Goal: Transaction & Acquisition: Book appointment/travel/reservation

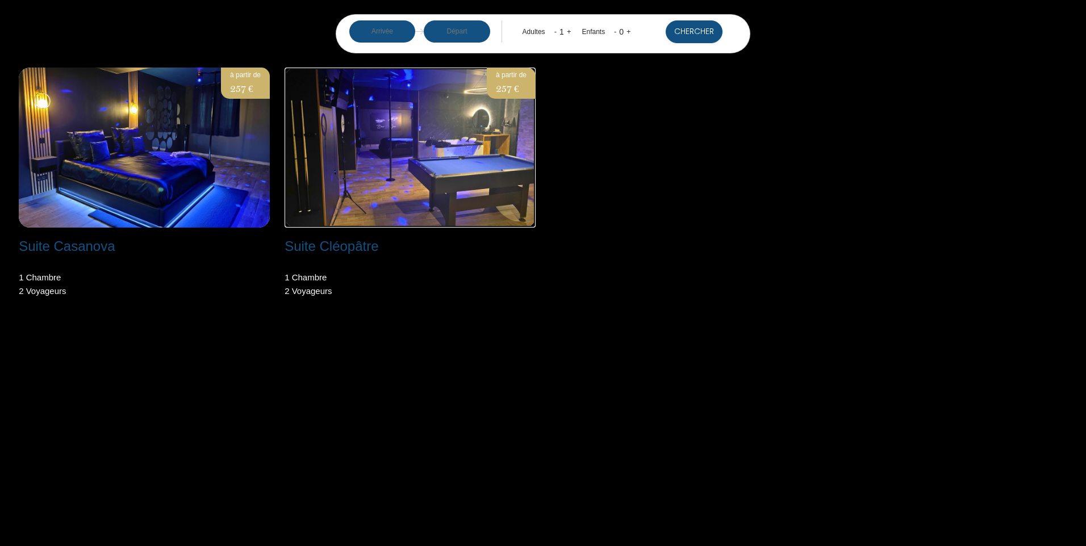
click at [373, 178] on img at bounding box center [410, 148] width 251 height 160
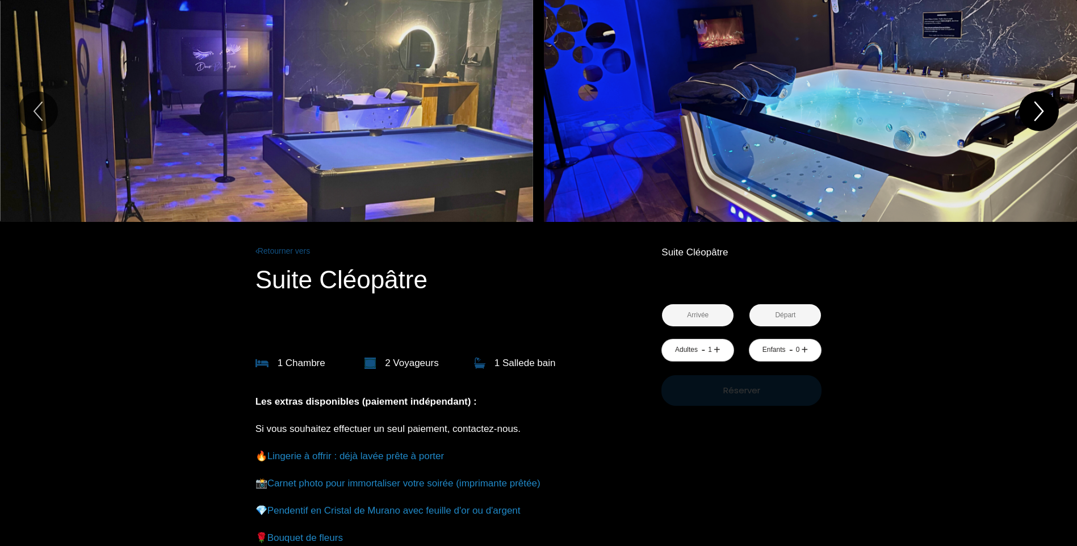
click at [1040, 112] on icon "Next" at bounding box center [1039, 111] width 24 height 34
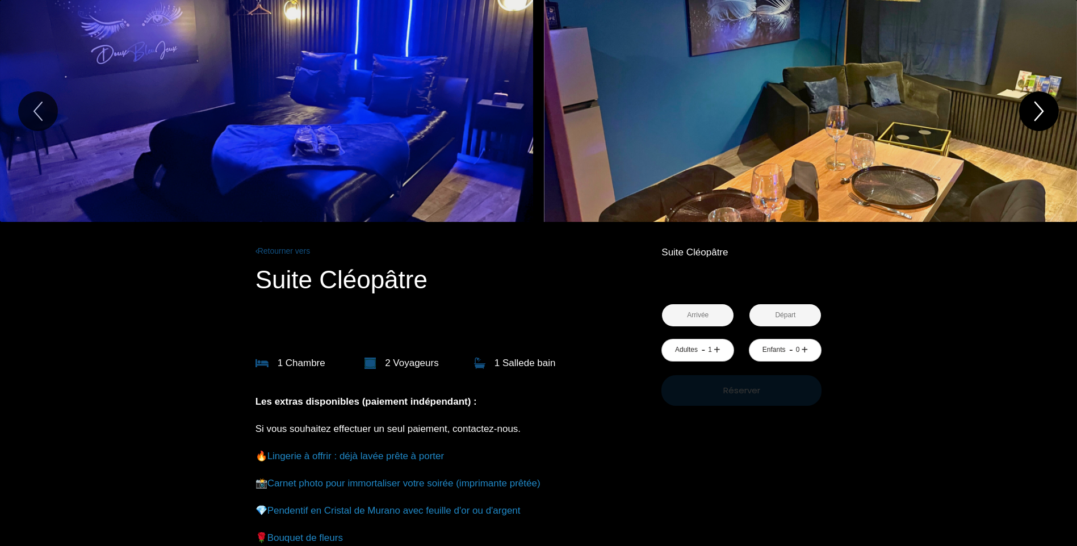
click at [1040, 112] on icon "Next" at bounding box center [1039, 111] width 24 height 34
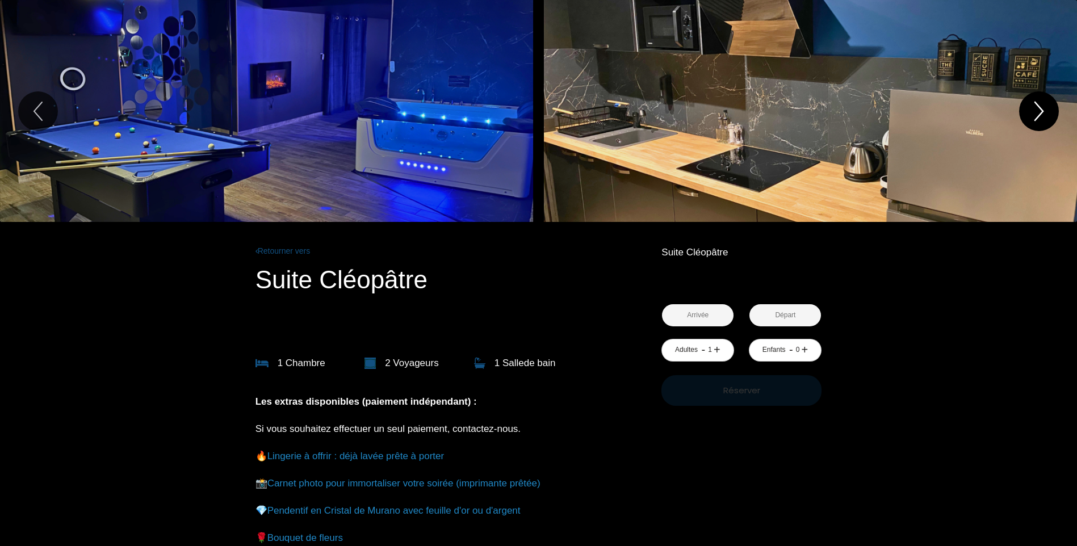
click at [1040, 112] on icon "Next" at bounding box center [1039, 111] width 24 height 34
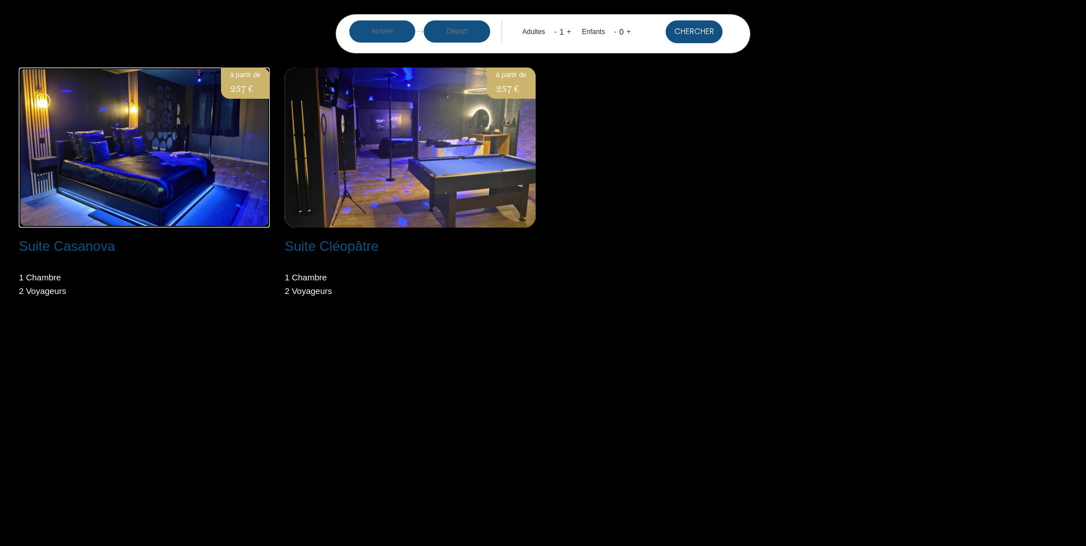
click at [199, 146] on img at bounding box center [144, 148] width 251 height 160
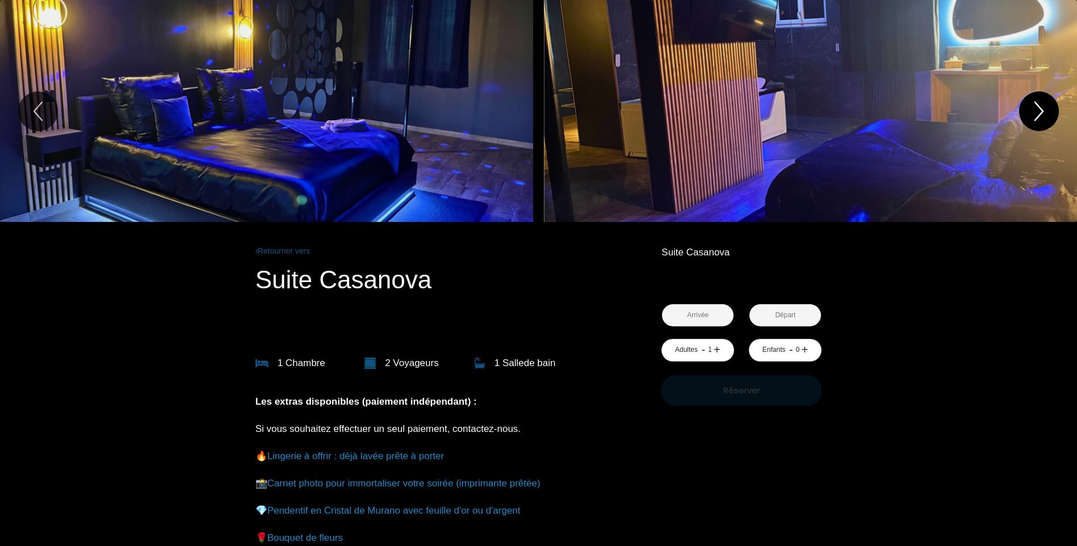
click at [1031, 107] on icon "Next" at bounding box center [1039, 111] width 24 height 34
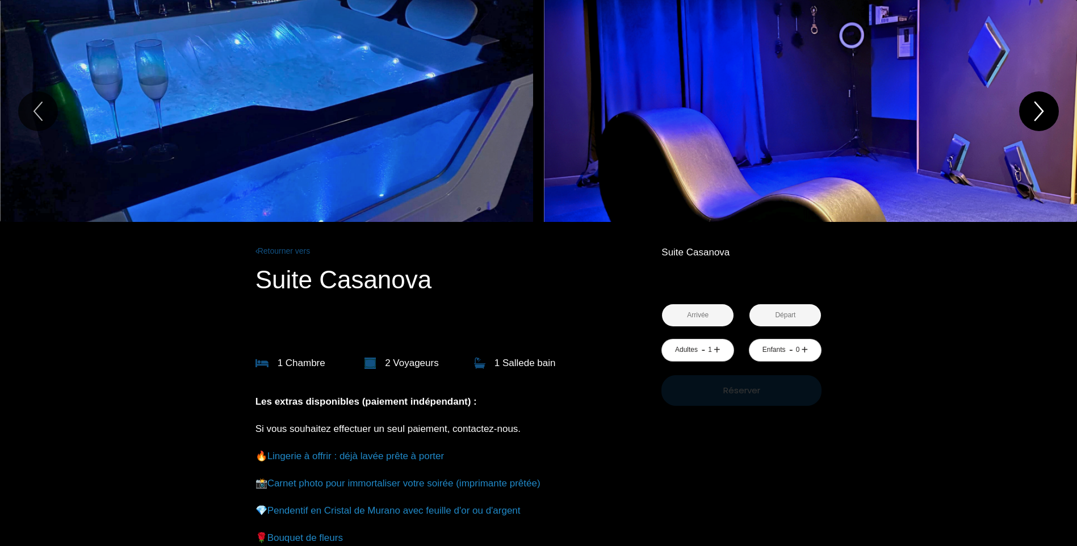
click at [1031, 107] on icon "Next" at bounding box center [1039, 111] width 24 height 34
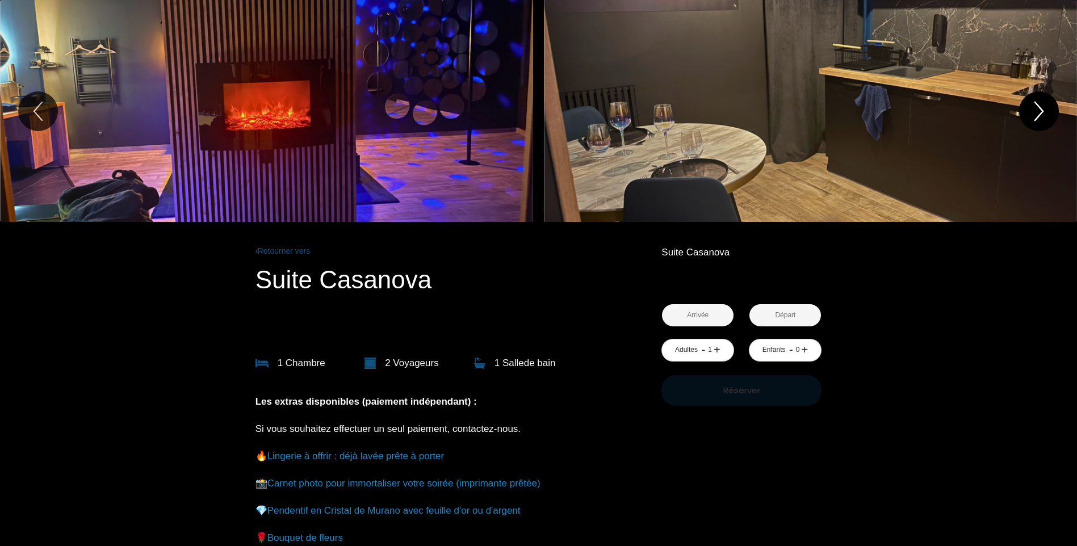
click at [1031, 107] on icon "Next" at bounding box center [1039, 111] width 24 height 34
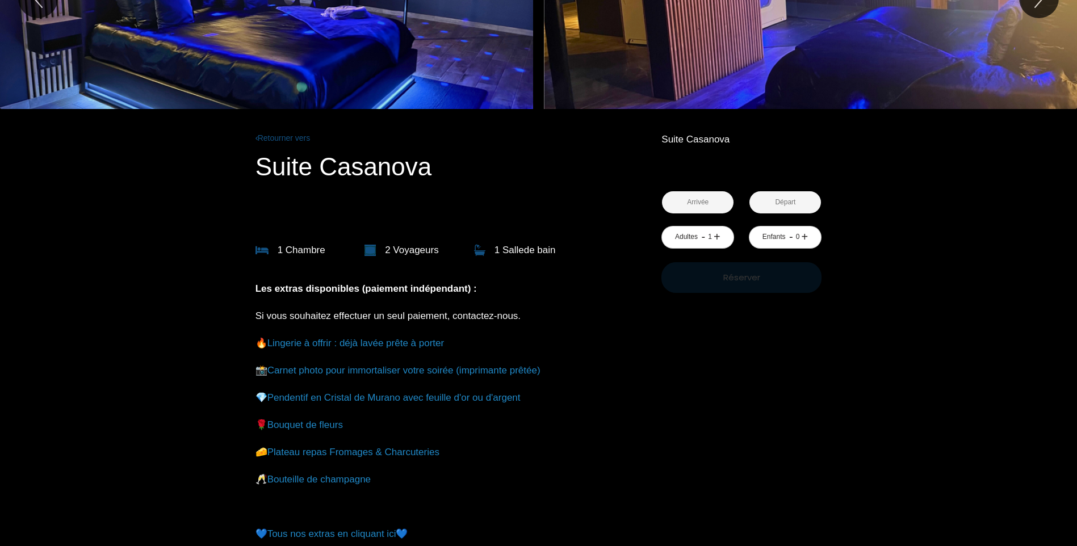
scroll to position [114, 0]
click at [716, 236] on link "+" at bounding box center [717, 237] width 7 height 18
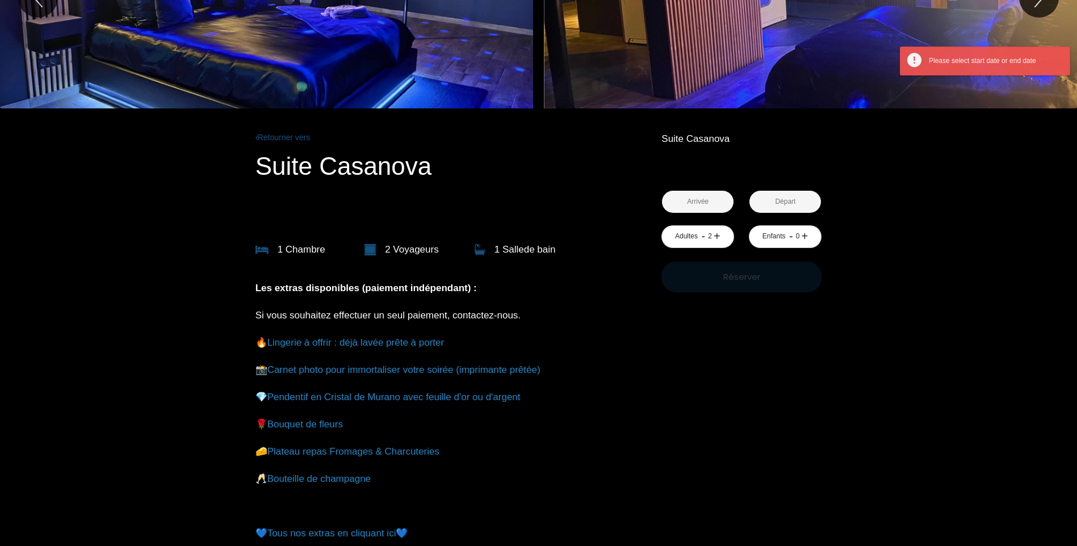
click at [701, 202] on input "text" at bounding box center [698, 202] width 72 height 22
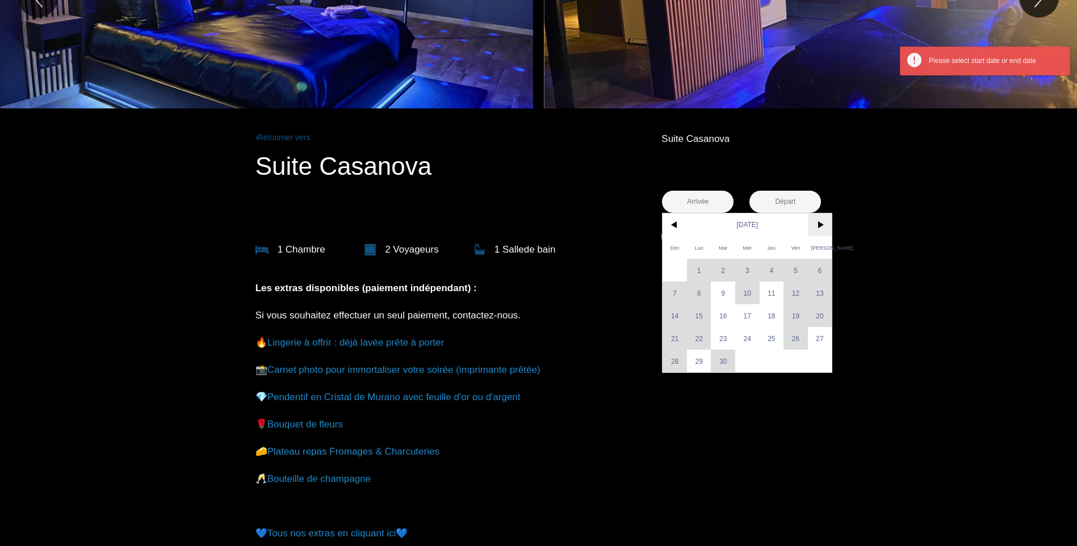
click at [817, 227] on span ">" at bounding box center [820, 225] width 24 height 23
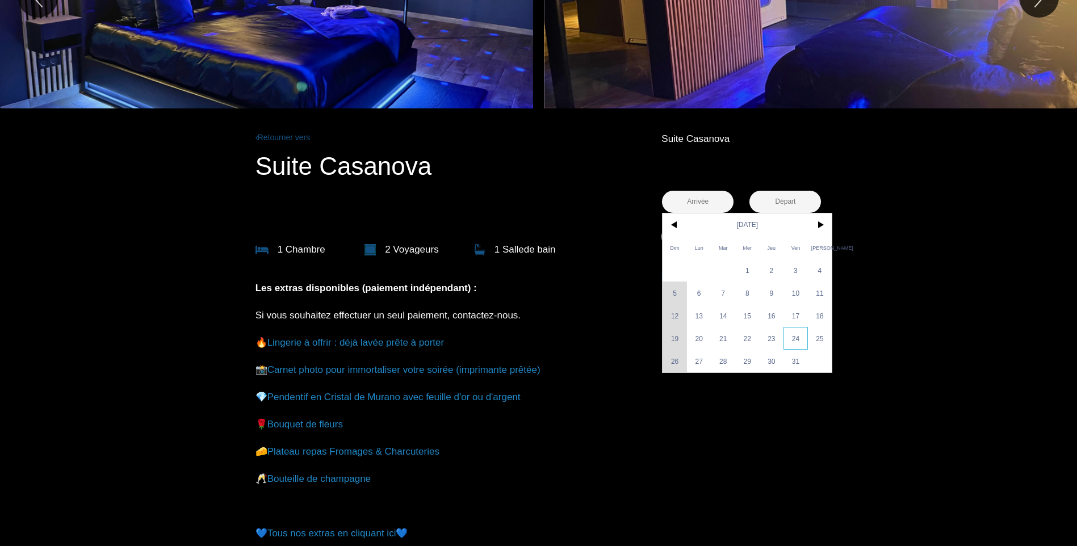
click at [792, 342] on span "24" at bounding box center [796, 338] width 24 height 23
type input "Ven 24 Oct 2025"
type input "Sam 25 Oct 2025"
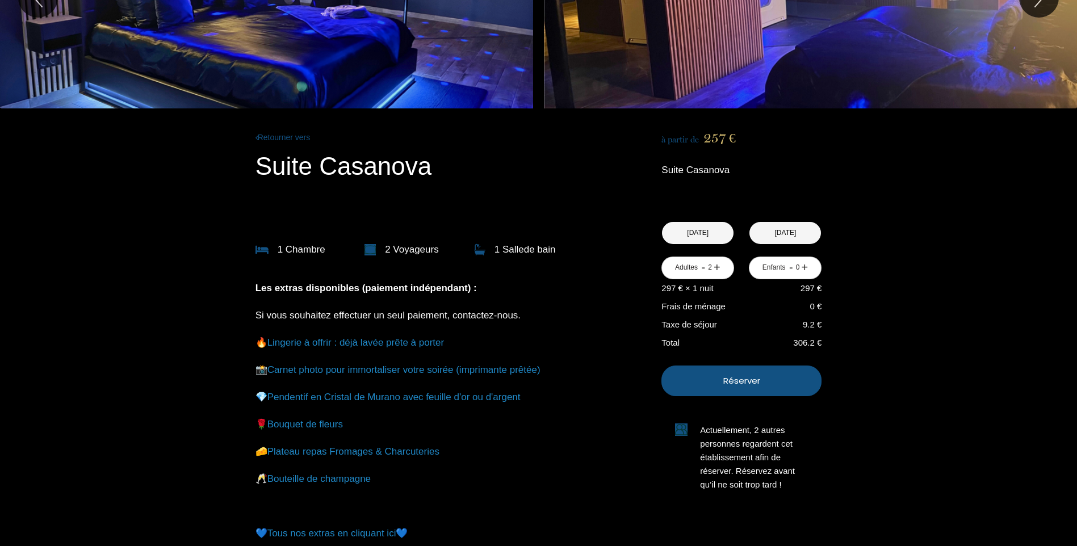
click at [712, 236] on input "Ven 24 Oct 2025" at bounding box center [698, 233] width 72 height 22
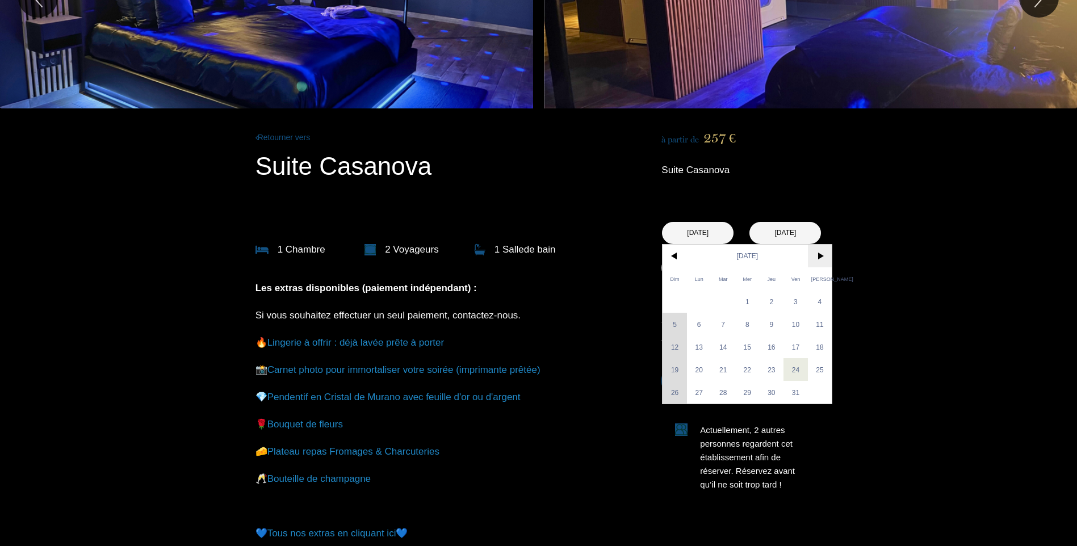
click at [813, 257] on span ">" at bounding box center [820, 256] width 24 height 23
click at [796, 345] on div "Dim Lun Mar Mer Jeu Ven Sam 1 2 3 4 5 6 7 8 9 10 11 12 13 14 15 16 17 18 19 20 …" at bounding box center [747, 336] width 169 height 182
click at [707, 232] on input "Ven 24 Oct 2025" at bounding box center [698, 233] width 72 height 22
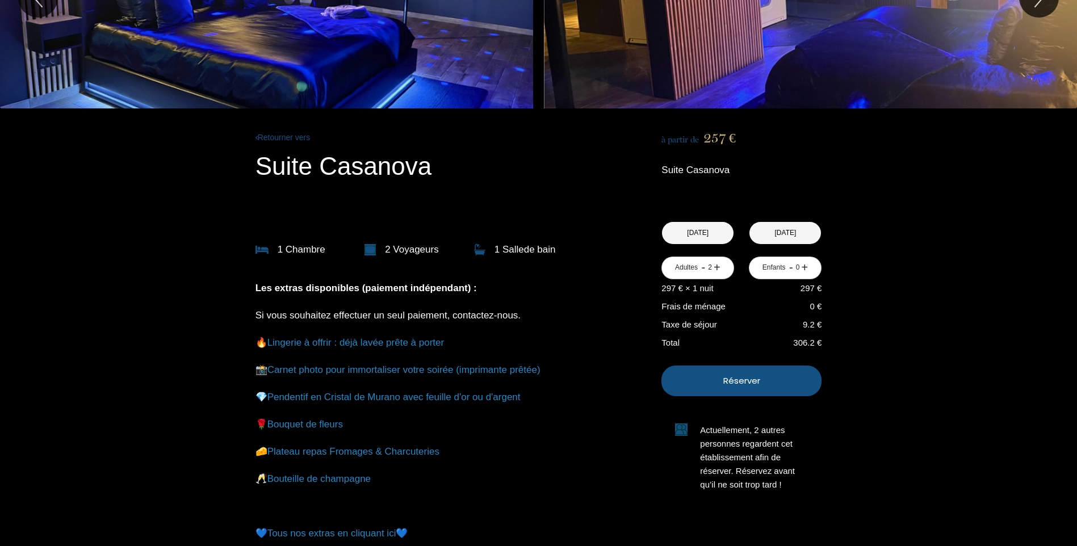
click at [709, 231] on input "Ven 24 Oct 2025" at bounding box center [698, 233] width 72 height 22
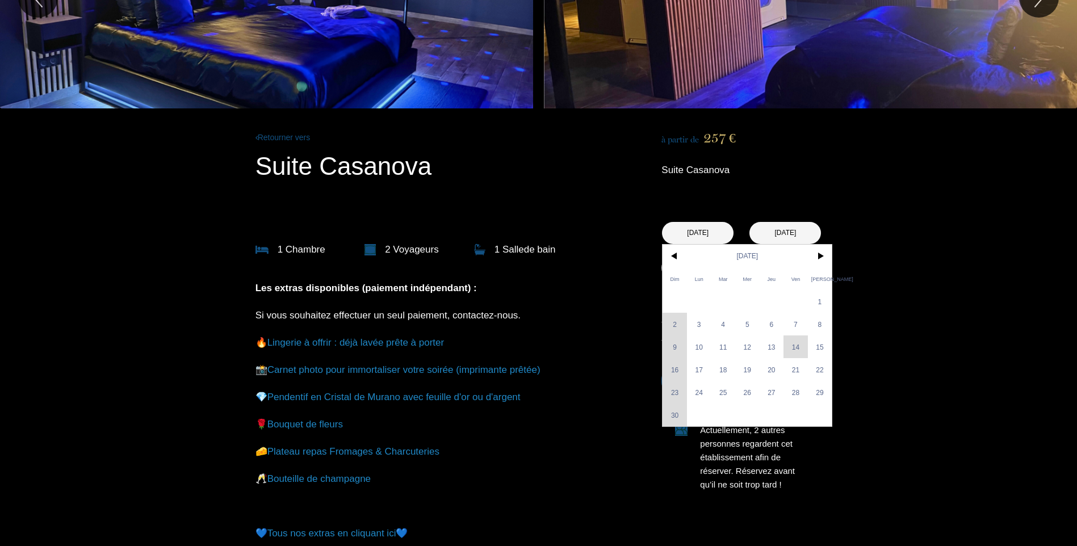
click at [797, 349] on div "Dim Lun Mar Mer Jeu Ven Sam 1 2 3 4 5 6 7 8 9 10 11 12 13 14 15 16 17 18 19 20 …" at bounding box center [747, 336] width 169 height 182
click at [816, 345] on span "15" at bounding box center [820, 347] width 24 height 23
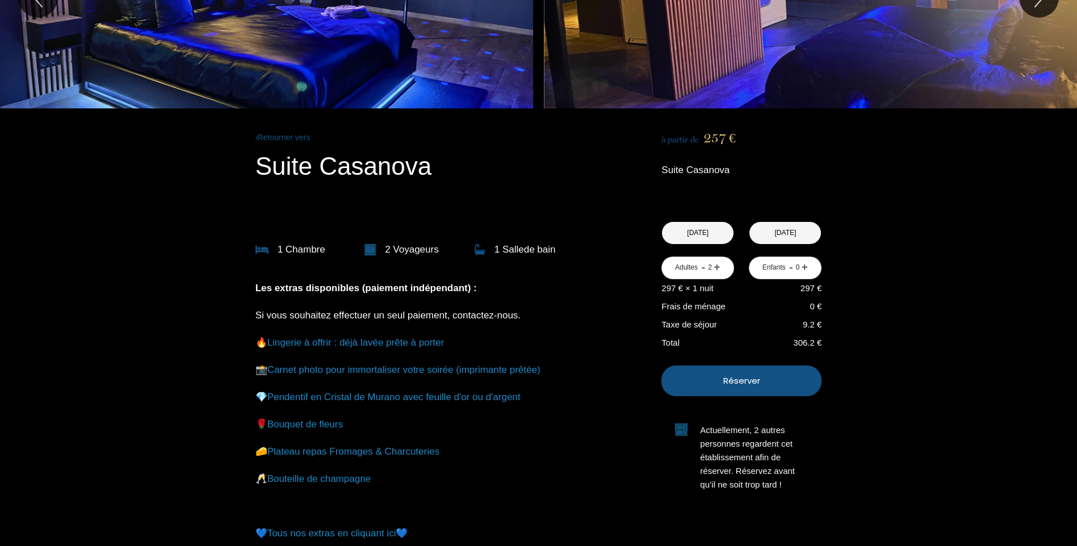
click at [794, 371] on button "Réserver" at bounding box center [742, 381] width 160 height 31
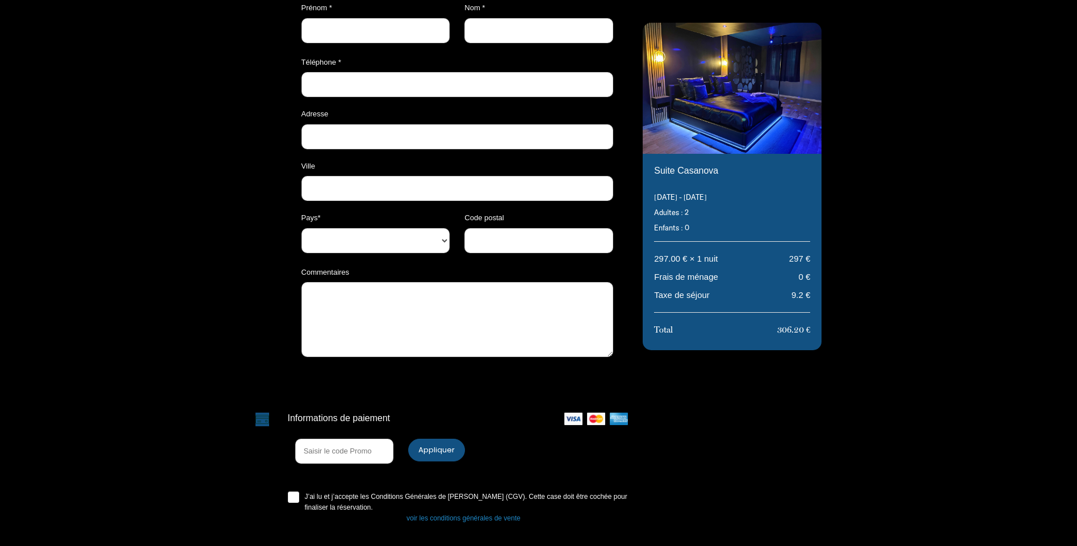
select select "Default select example"
